Goal: Task Accomplishment & Management: Complete application form

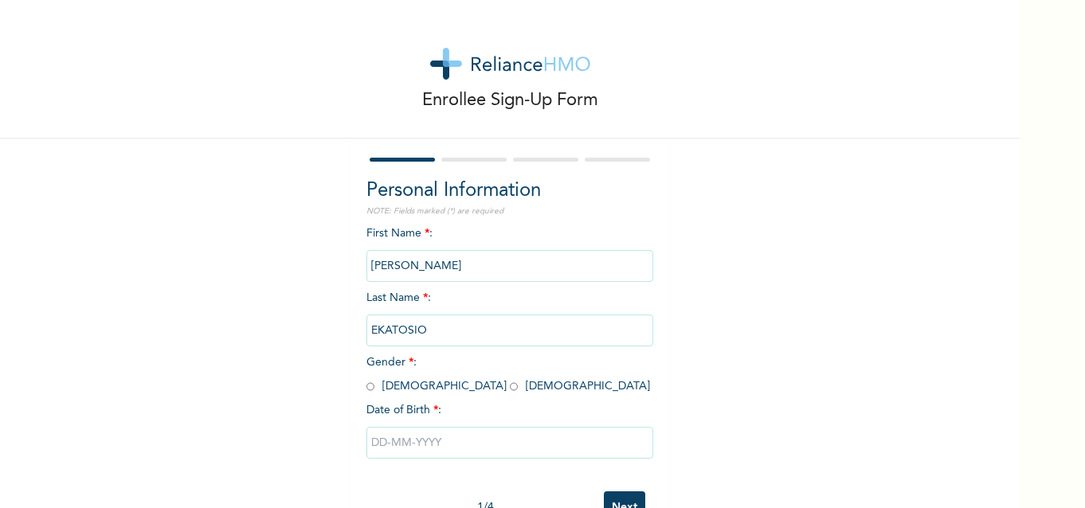
scroll to position [52, 0]
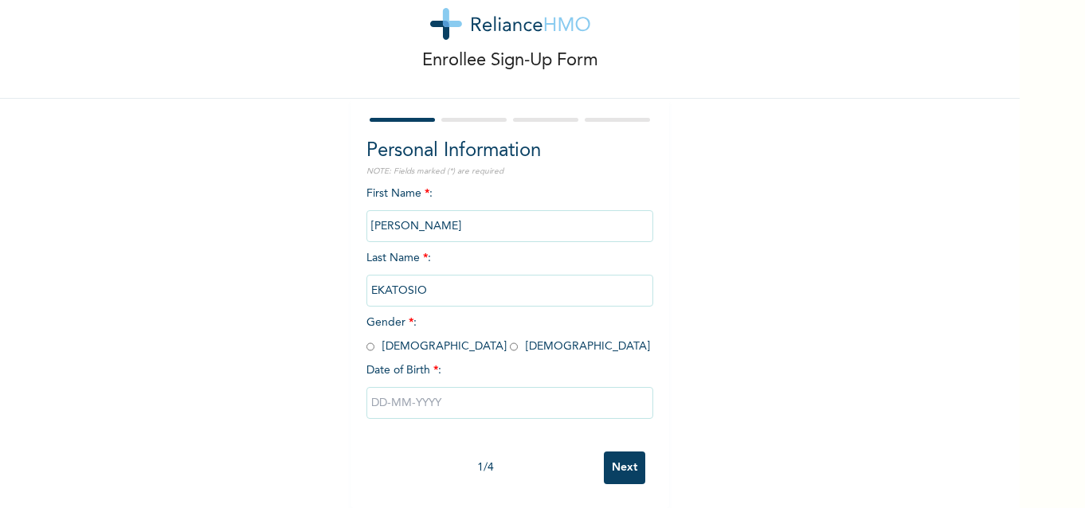
click at [368, 339] on input "radio" at bounding box center [371, 346] width 8 height 15
radio input "true"
click at [406, 397] on input "text" at bounding box center [510, 403] width 287 height 32
select select "7"
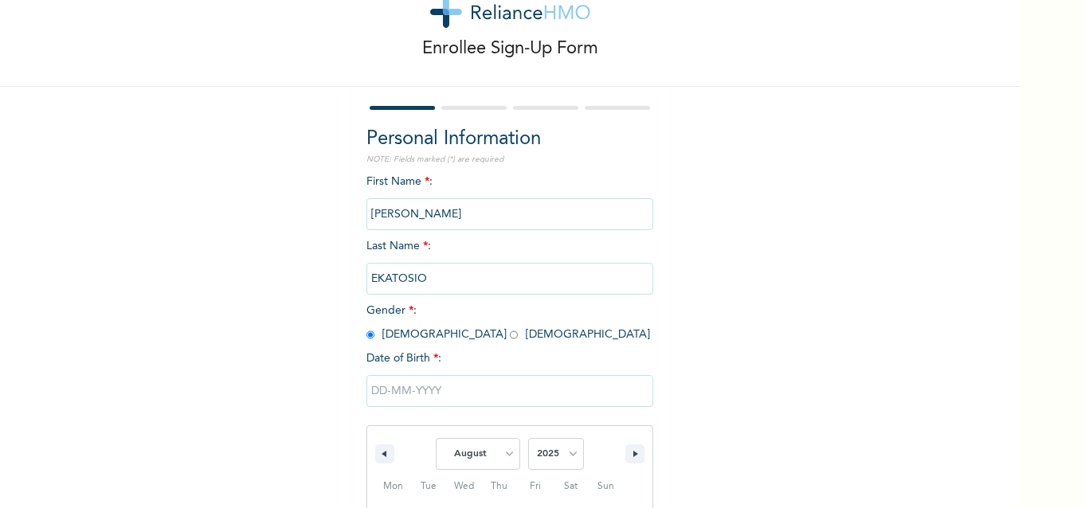
scroll to position [216, 0]
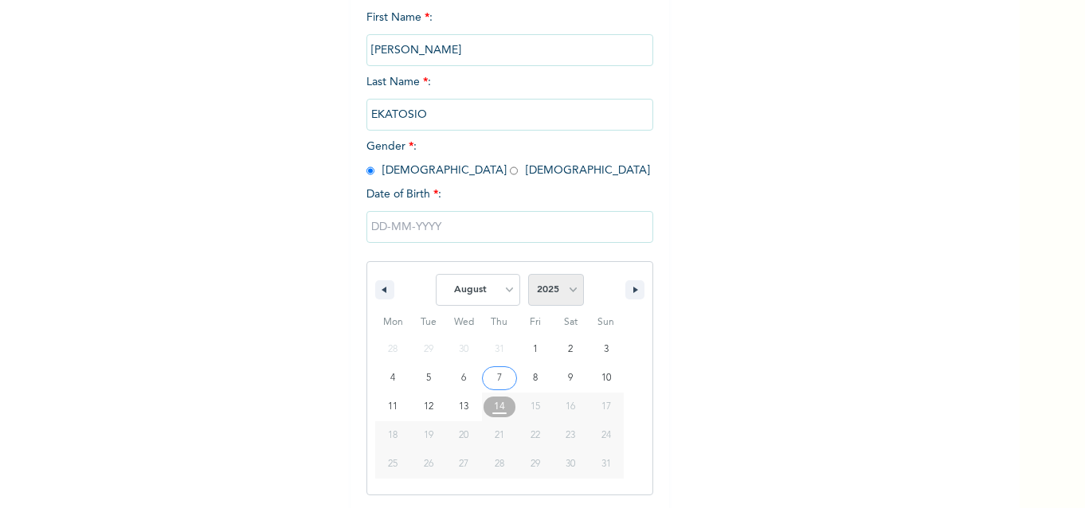
click at [555, 290] on select "2025 2024 2023 2022 2021 2020 2019 2018 2017 2016 2015 2014 2013 2012 2011 2010…" at bounding box center [556, 290] width 56 height 32
select select "1987"
click at [528, 275] on select "2025 2024 2023 2022 2021 2020 2019 2018 2017 2016 2015 2014 2013 2012 2011 2010…" at bounding box center [556, 290] width 56 height 32
click at [497, 292] on select "January February March April May June July August September October November De…" at bounding box center [478, 290] width 84 height 32
select select "6"
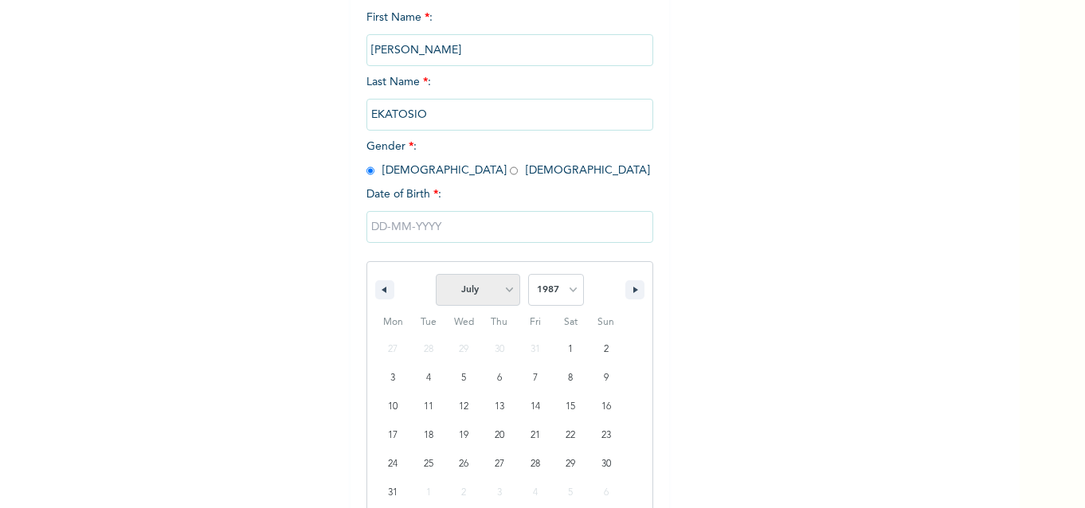
click at [436, 275] on select "January February March April May June July August September October November De…" at bounding box center [478, 290] width 84 height 32
type input "[DATE]"
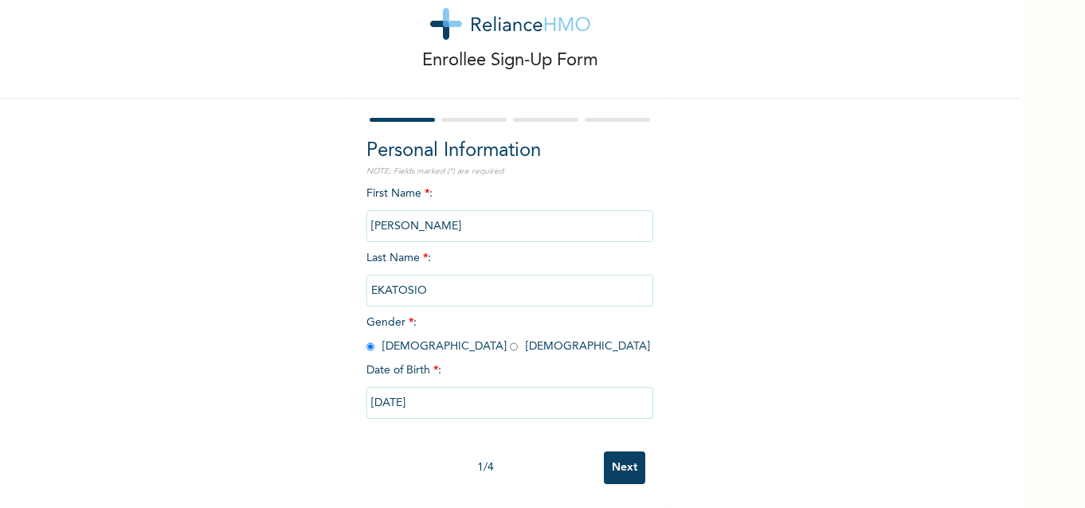
click at [617, 457] on input "Next" at bounding box center [624, 468] width 41 height 33
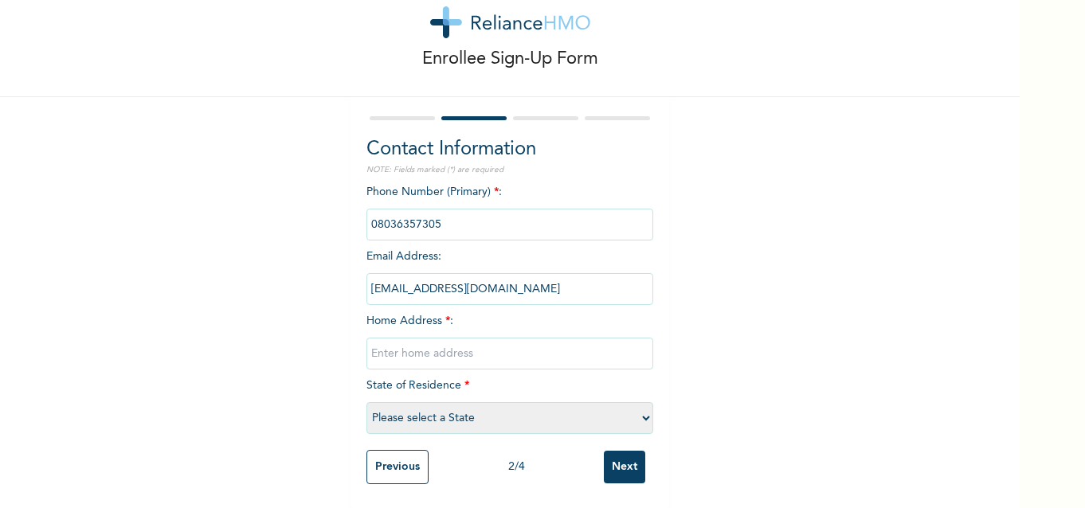
scroll to position [53, 0]
click at [429, 339] on input "text" at bounding box center [510, 354] width 287 height 32
type input "[STREET_ADDRESS], off [GEOGRAPHIC_DATA], Oworoshoki. [GEOGRAPHIC_DATA]."
click at [514, 402] on select "Please select a State [PERSON_NAME] (FCT) [PERSON_NAME] Ibom [GEOGRAPHIC_DATA] …" at bounding box center [510, 418] width 287 height 32
select select "25"
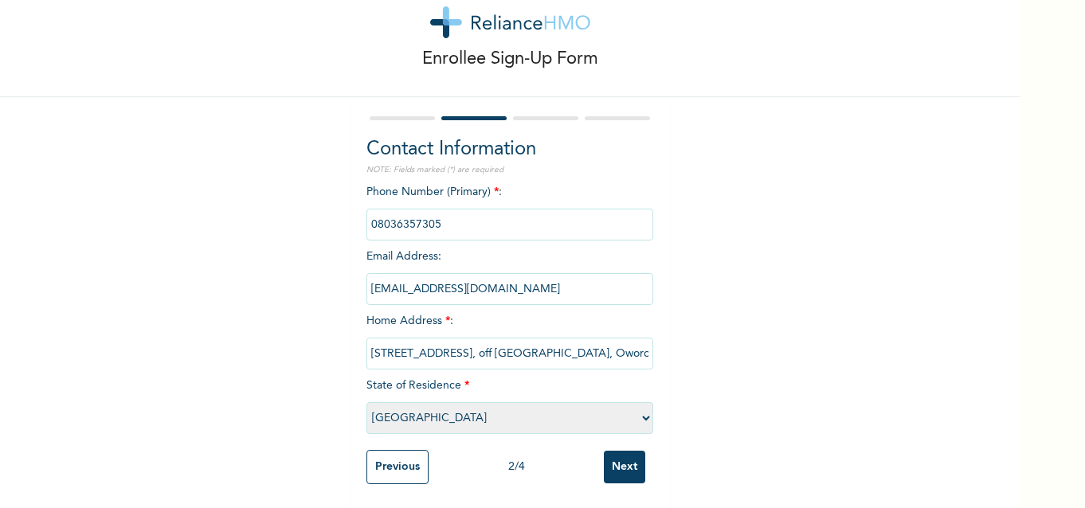
click at [367, 402] on select "Please select a State [PERSON_NAME] (FCT) [PERSON_NAME] Ibom [GEOGRAPHIC_DATA] …" at bounding box center [510, 418] width 287 height 32
click at [604, 454] on input "Next" at bounding box center [624, 467] width 41 height 33
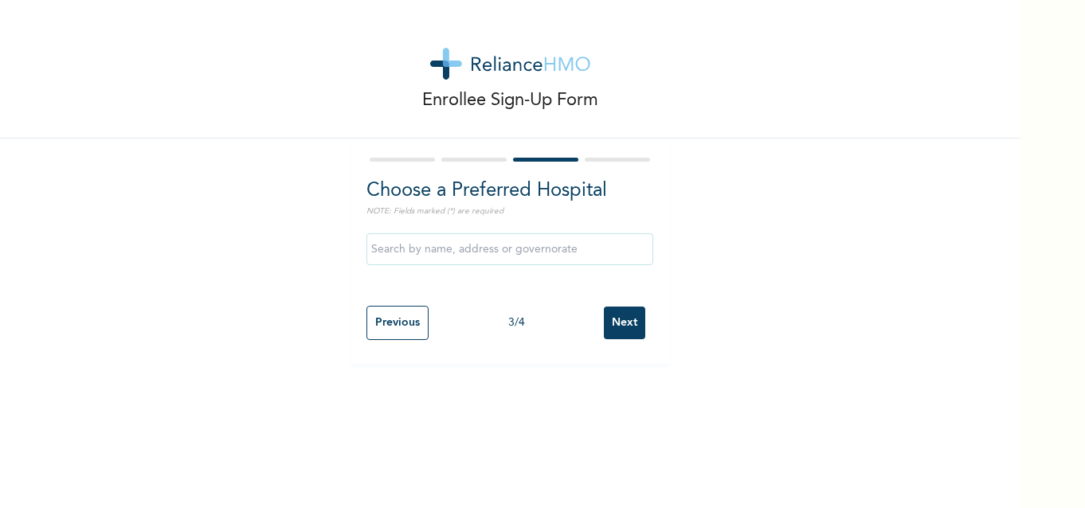
scroll to position [0, 0]
click at [488, 257] on input "text" at bounding box center [510, 249] width 287 height 32
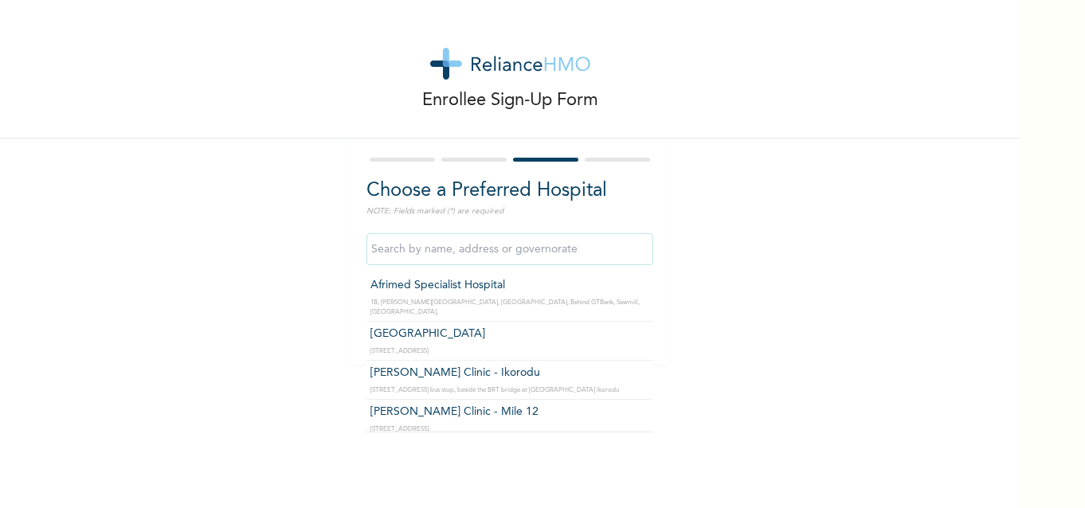
type input "Afrimed Specialist Hospital"
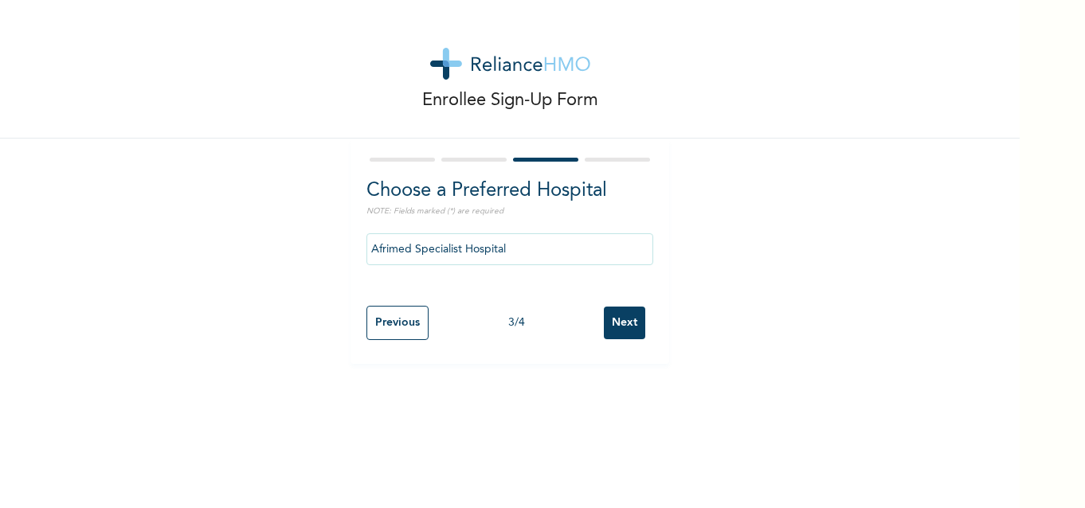
click at [605, 330] on input "Next" at bounding box center [624, 323] width 41 height 33
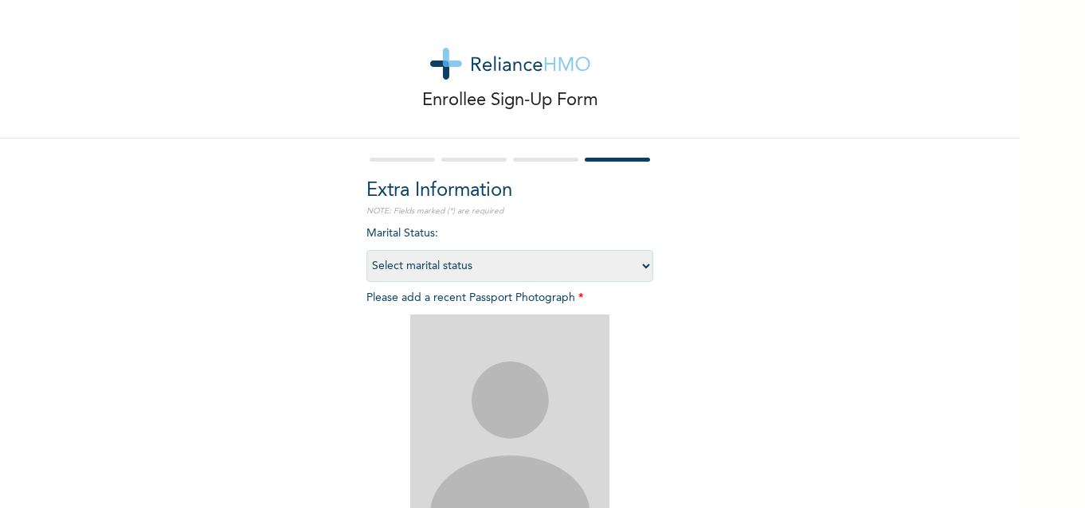
click at [641, 268] on select "Select marital status [DEMOGRAPHIC_DATA] Married [DEMOGRAPHIC_DATA] Widow/[DEMO…" at bounding box center [510, 266] width 287 height 32
select select "2"
click at [367, 250] on select "Select marital status [DEMOGRAPHIC_DATA] Married [DEMOGRAPHIC_DATA] Widow/[DEMO…" at bounding box center [510, 266] width 287 height 32
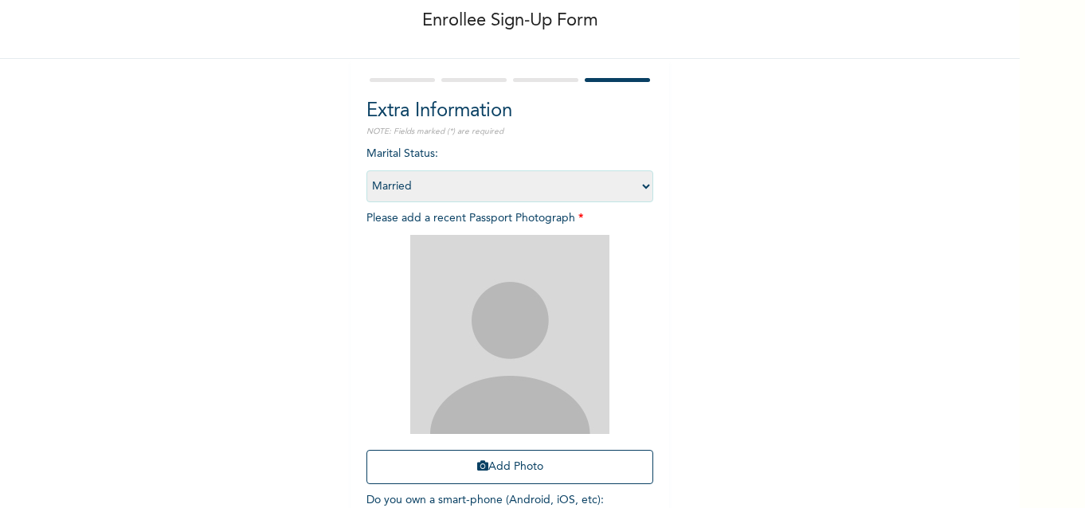
scroll to position [159, 0]
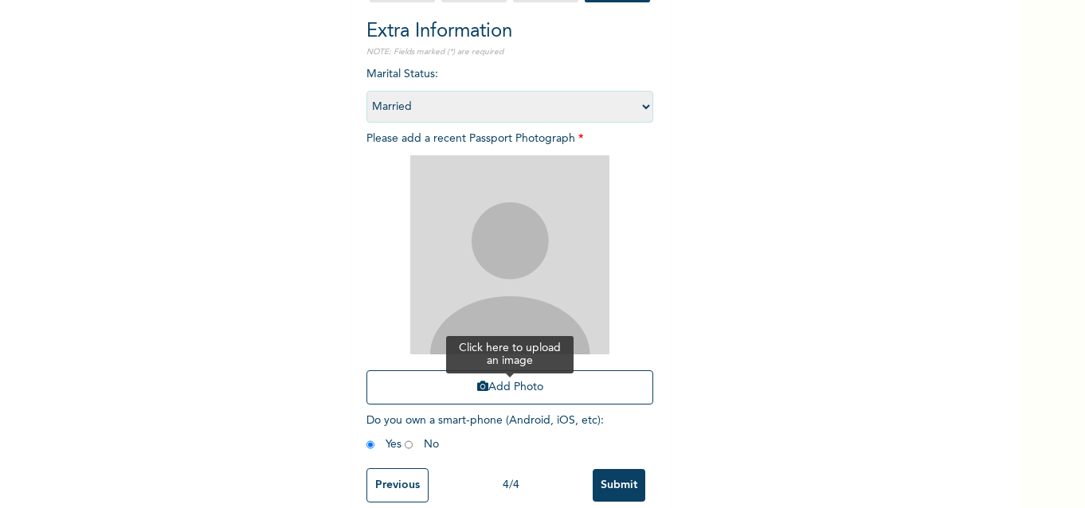
click at [477, 390] on icon "button" at bounding box center [482, 386] width 11 height 11
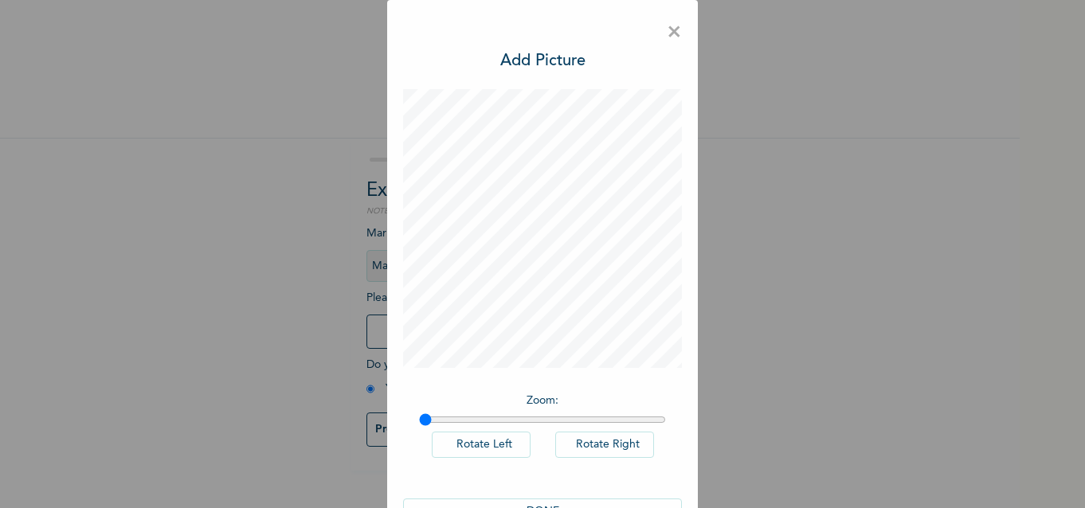
scroll to position [48, 0]
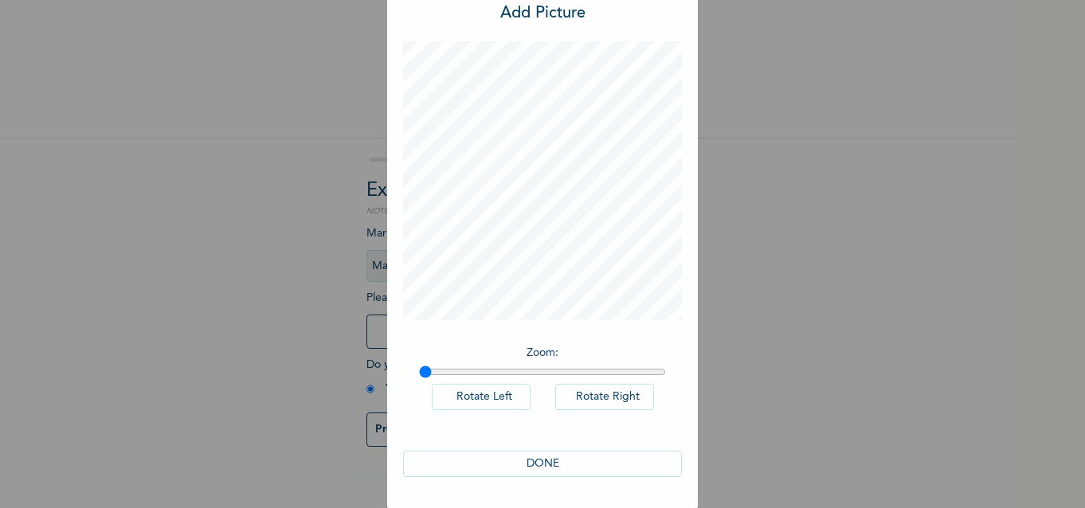
click at [528, 466] on button "DONE" at bounding box center [542, 464] width 279 height 26
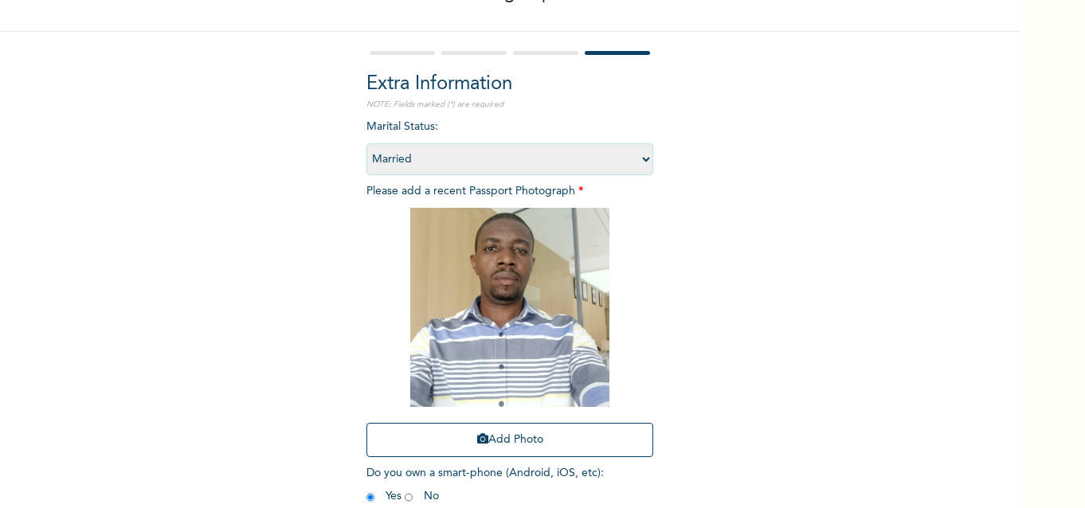
scroll to position [190, 0]
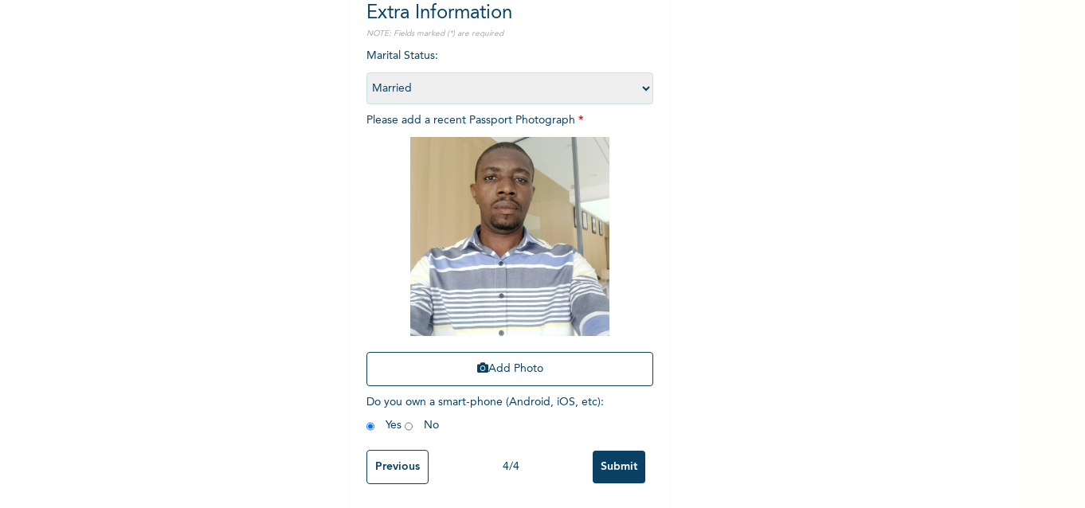
click at [624, 457] on input "Submit" at bounding box center [619, 467] width 53 height 33
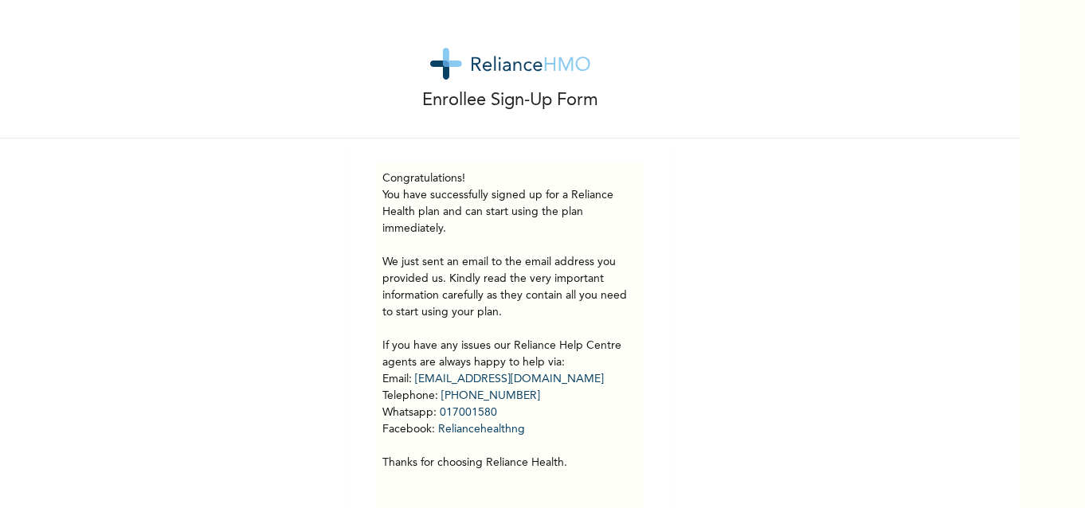
scroll to position [41, 0]
